Goal: Information Seeking & Learning: Find specific page/section

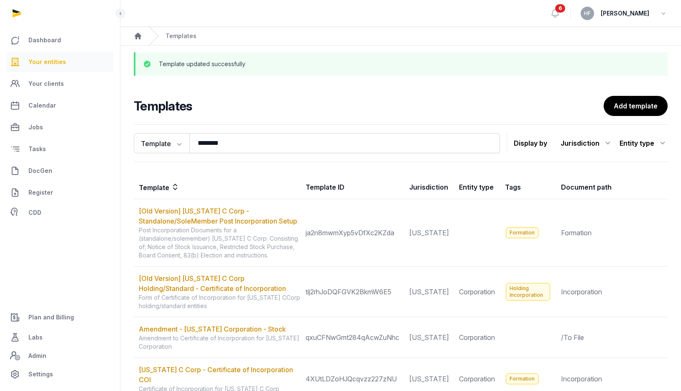
click at [46, 62] on span "Your entities" at bounding box center [47, 62] width 38 height 10
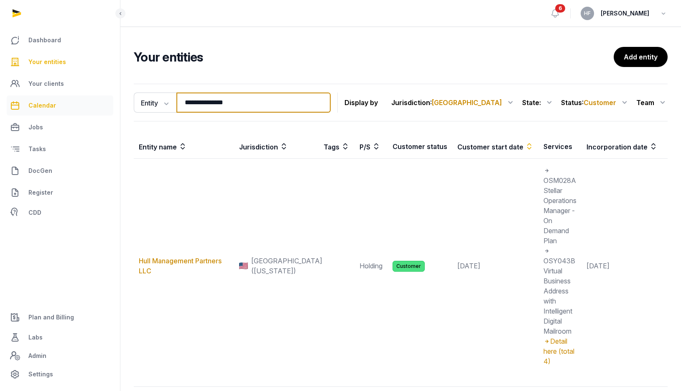
drag, startPoint x: 260, startPoint y: 102, endPoint x: 82, endPoint y: 102, distance: 177.8
click at [90, 102] on div "**********" at bounding box center [340, 223] width 681 height 447
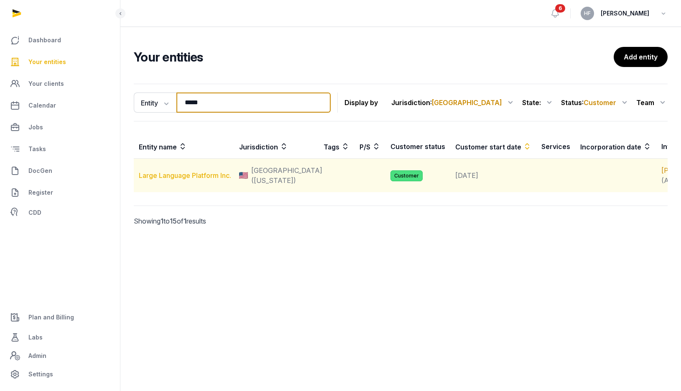
type input "*****"
click at [195, 177] on link "Large Language Platform Inc." at bounding box center [185, 175] width 92 height 8
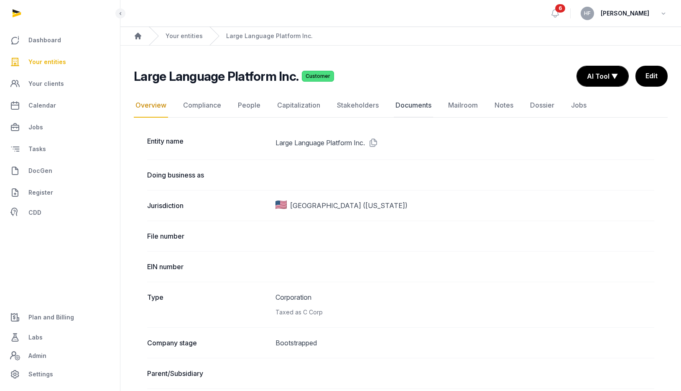
click at [403, 104] on link "Documents" at bounding box center [413, 105] width 39 height 24
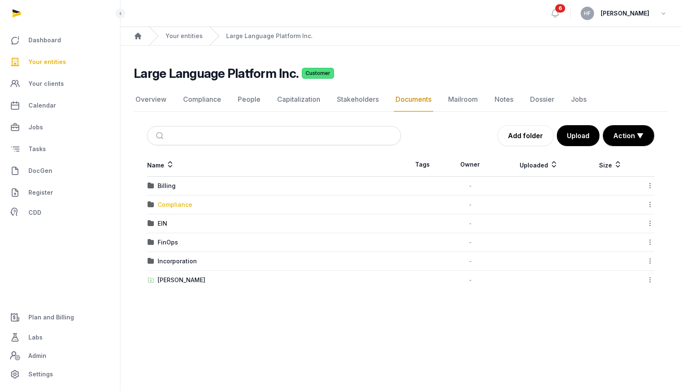
click at [184, 208] on div "Compliance" at bounding box center [175, 204] width 35 height 8
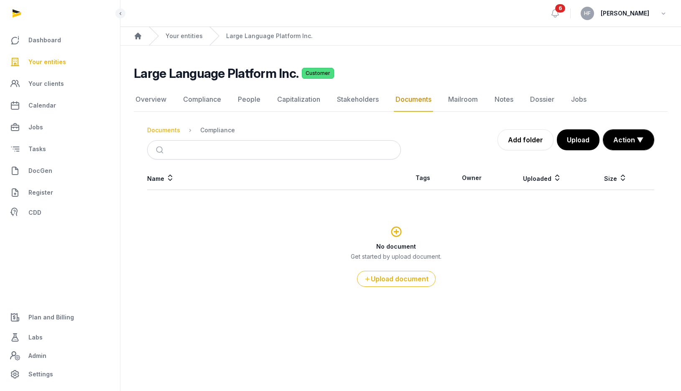
click at [168, 132] on div "Documents" at bounding box center [163, 130] width 33 height 8
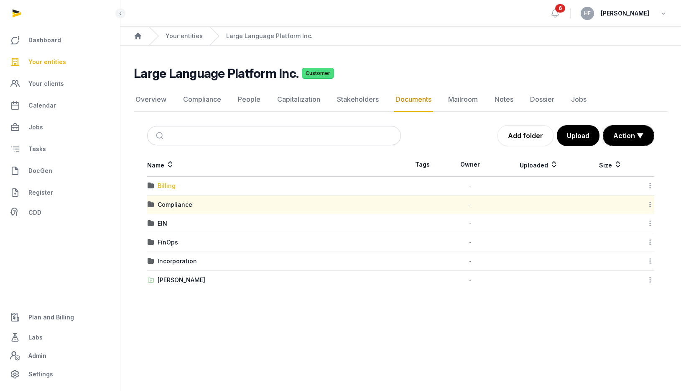
click at [168, 185] on div "Billing" at bounding box center [167, 186] width 18 height 8
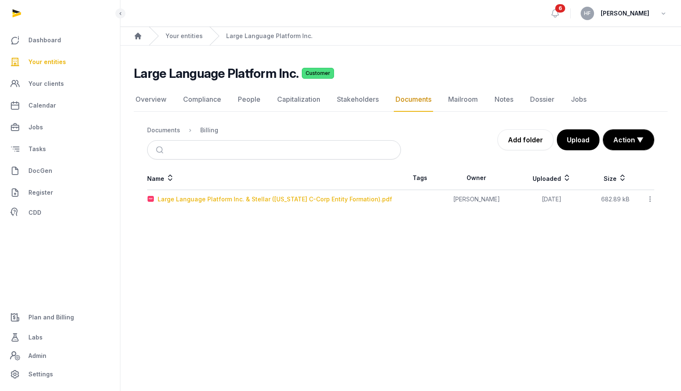
click at [216, 197] on div "Large Language Platform Inc. & Stellar ([US_STATE] C-Corp Entity Formation).pdf" at bounding box center [275, 199] width 235 height 8
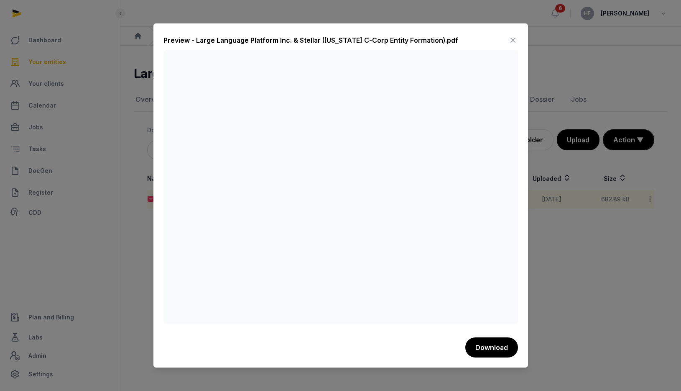
click at [513, 41] on icon at bounding box center [513, 39] width 10 height 13
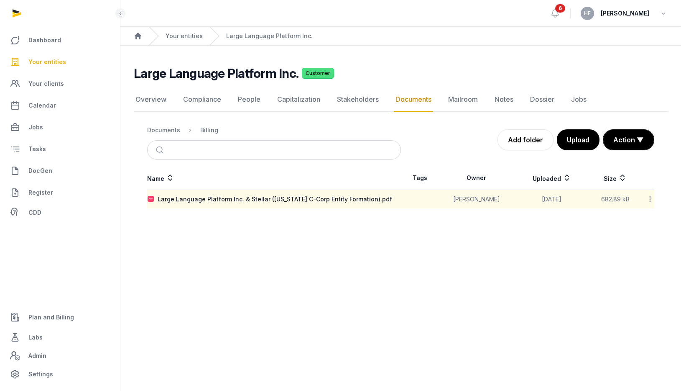
click at [650, 198] on icon at bounding box center [651, 198] width 8 height 9
click at [639, 265] on div "Copy link" at bounding box center [620, 265] width 67 height 15
click at [149, 101] on link "Overview" at bounding box center [151, 99] width 34 height 24
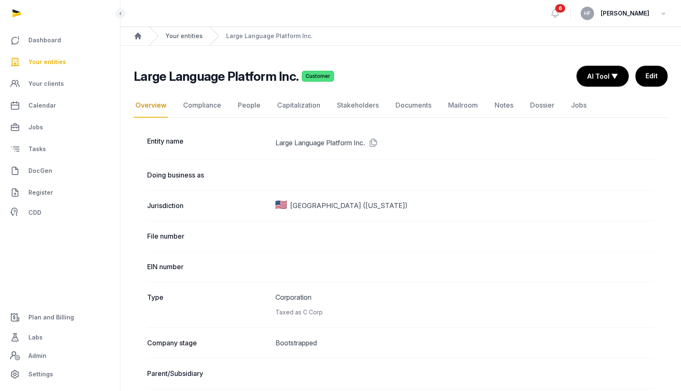
click at [188, 39] on link "Your entities" at bounding box center [184, 36] width 37 height 8
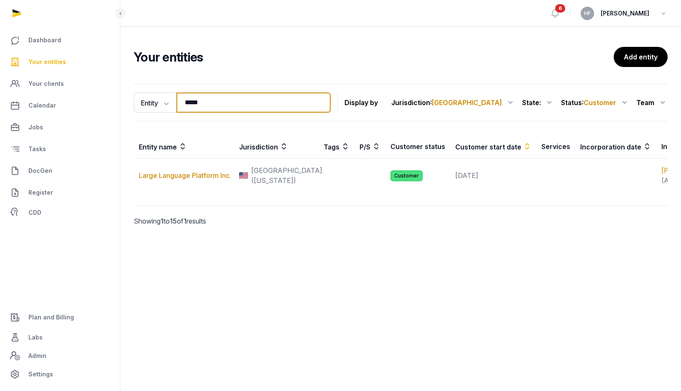
drag, startPoint x: 228, startPoint y: 104, endPoint x: 120, endPoint y: 104, distance: 107.5
click at [123, 104] on div "Entity Entity People Tags Services ***** Search Display by Jurisdiction : [GEOG…" at bounding box center [400, 166] width 561 height 172
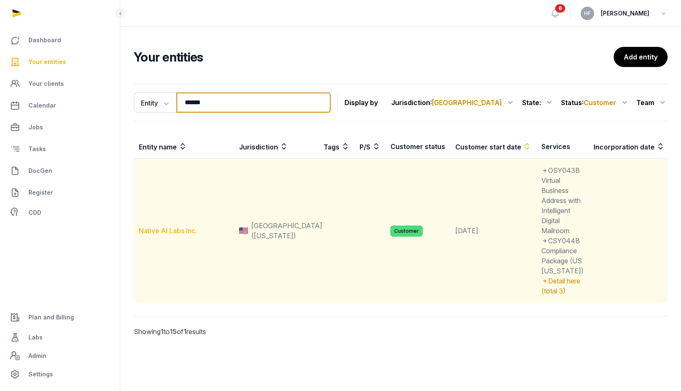
type input "******"
click at [178, 235] on link "Native AI Labs Inc." at bounding box center [168, 230] width 58 height 8
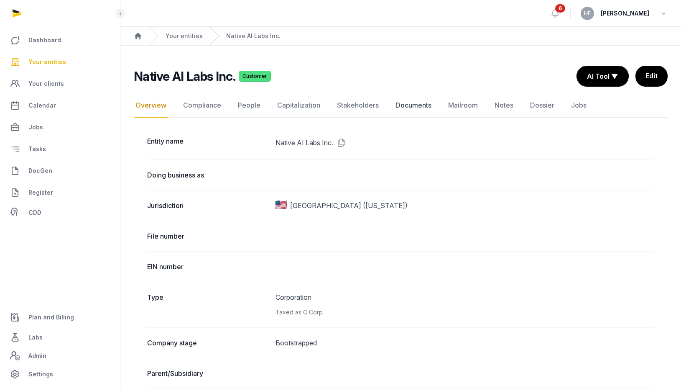
click at [414, 105] on link "Documents" at bounding box center [413, 105] width 39 height 24
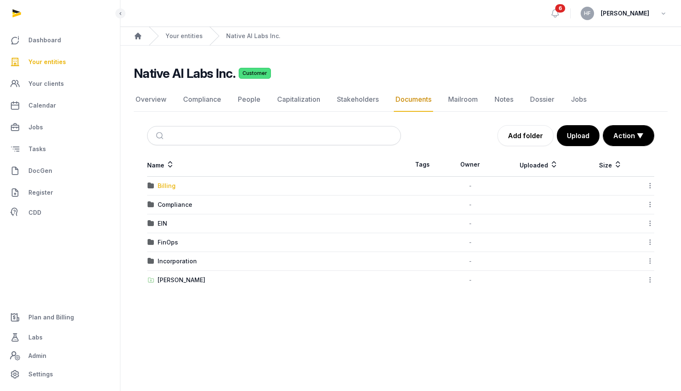
click at [167, 186] on div "Billing" at bounding box center [167, 186] width 18 height 8
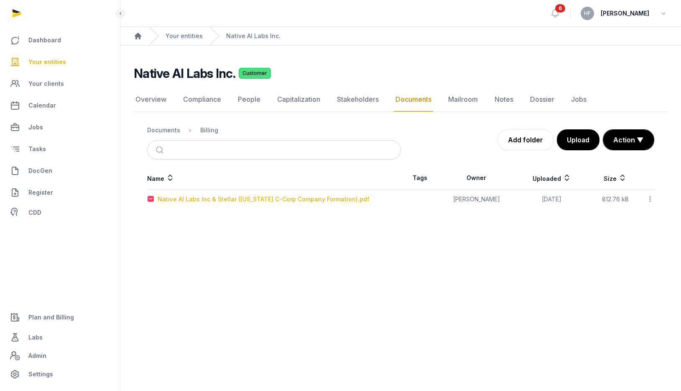
click at [240, 196] on div "Native AI Labs Inc & Stellar ([US_STATE] C-Corp Company Formation).pdf" at bounding box center [264, 199] width 212 height 8
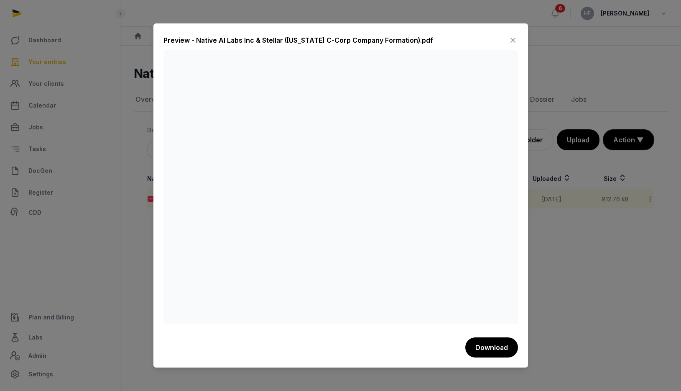
click at [516, 43] on icon at bounding box center [513, 39] width 10 height 13
